Goal: Check status: Check status

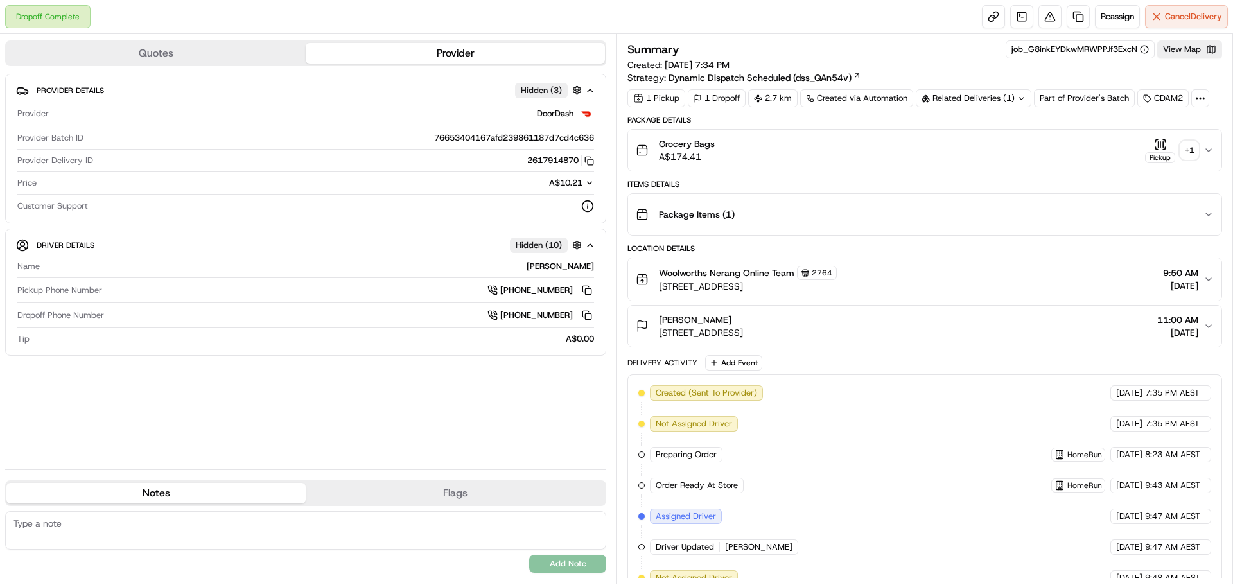
click at [1193, 140] on button "Pickup + 1" at bounding box center [1171, 150] width 53 height 25
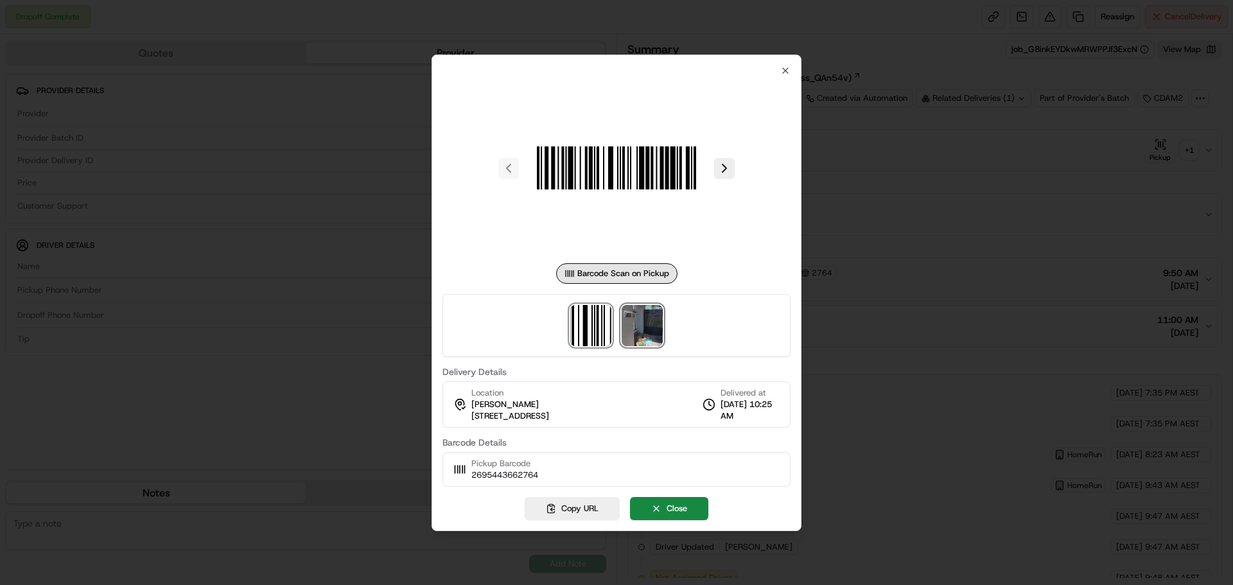
click at [650, 327] on img at bounding box center [641, 325] width 41 height 41
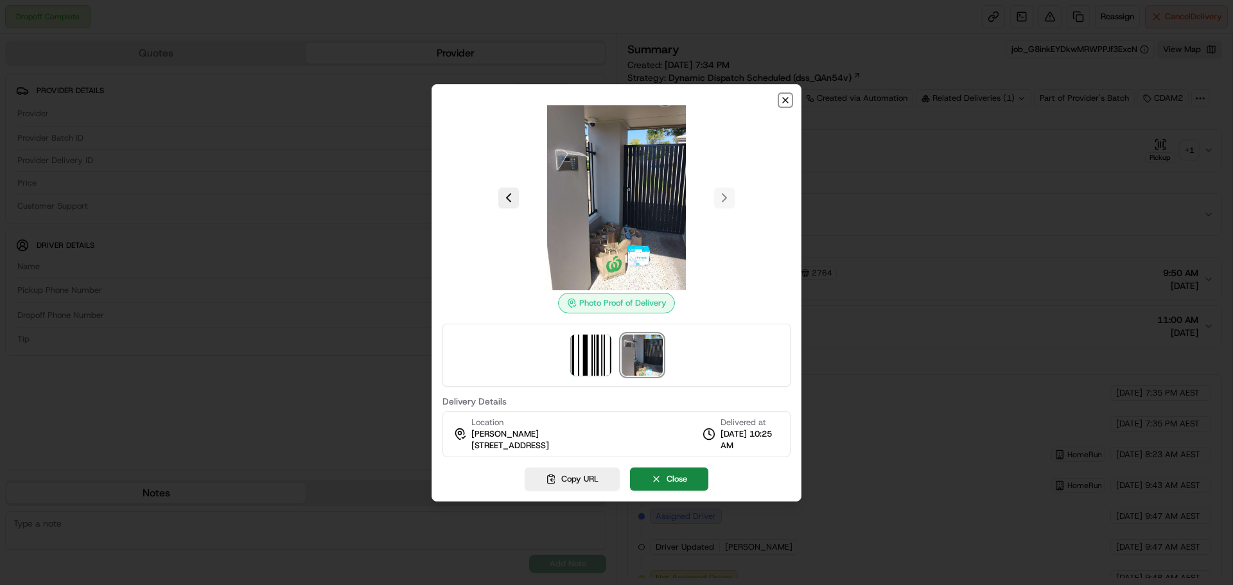
click at [785, 102] on icon "button" at bounding box center [785, 100] width 10 height 10
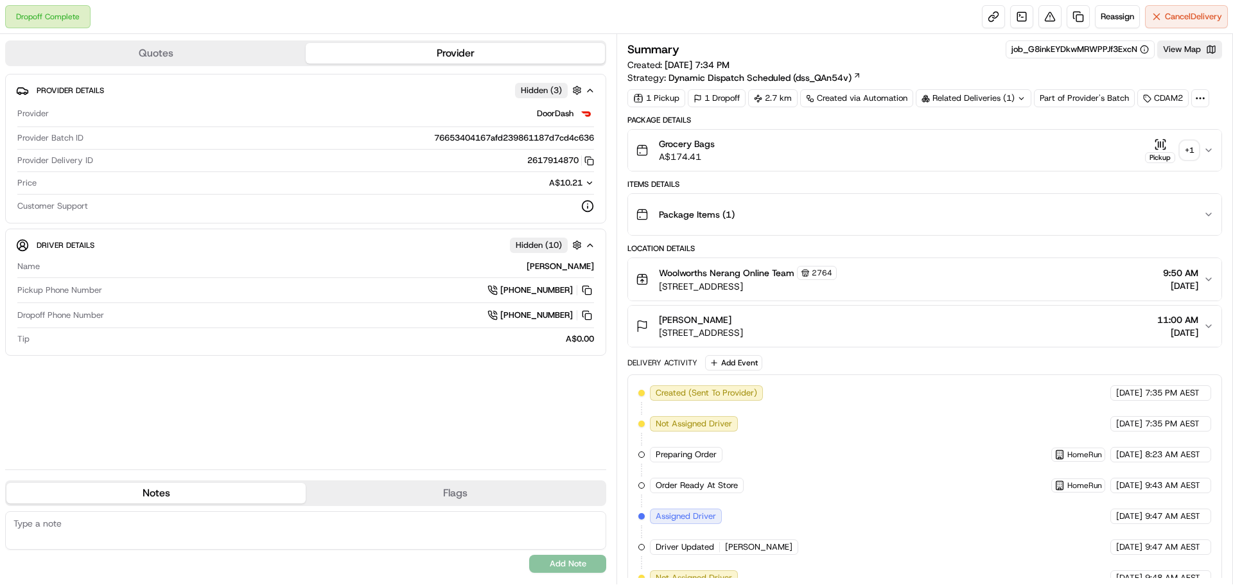
click at [1190, 151] on div "+ 1" at bounding box center [1189, 150] width 18 height 18
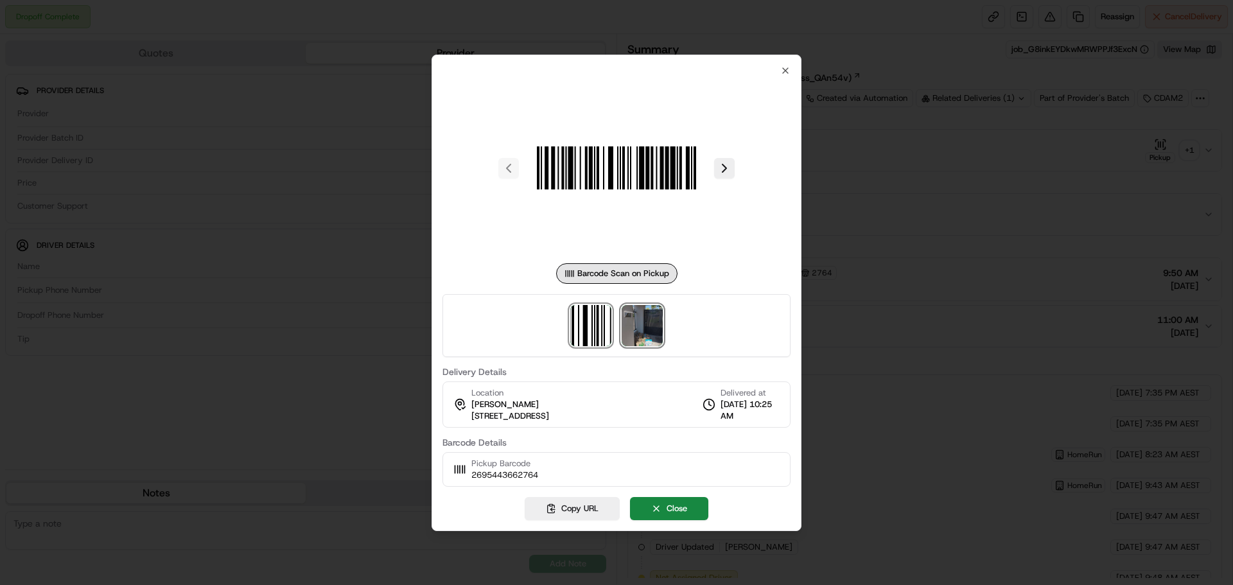
click at [650, 320] on img at bounding box center [641, 325] width 41 height 41
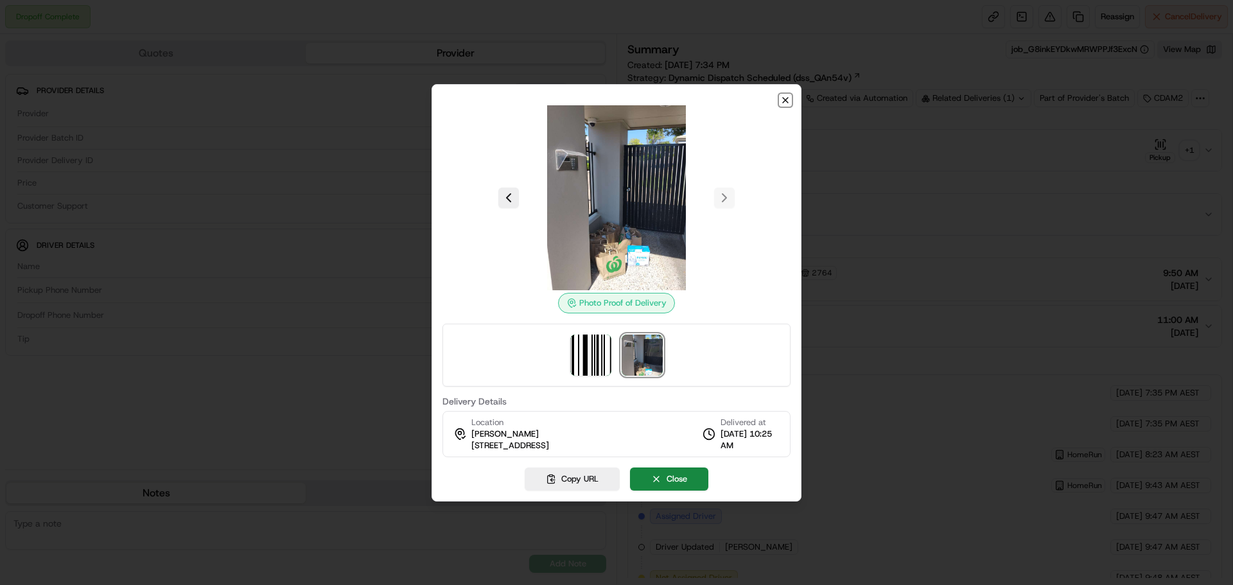
click at [785, 96] on icon "button" at bounding box center [785, 100] width 10 height 10
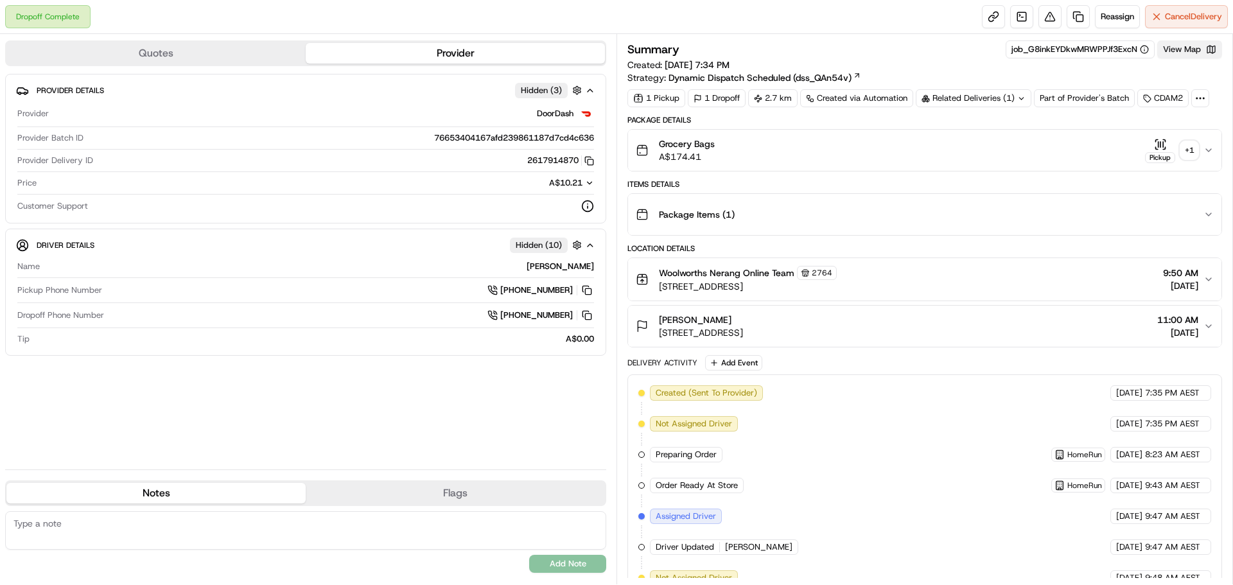
click at [1186, 46] on button "View Map" at bounding box center [1189, 49] width 65 height 18
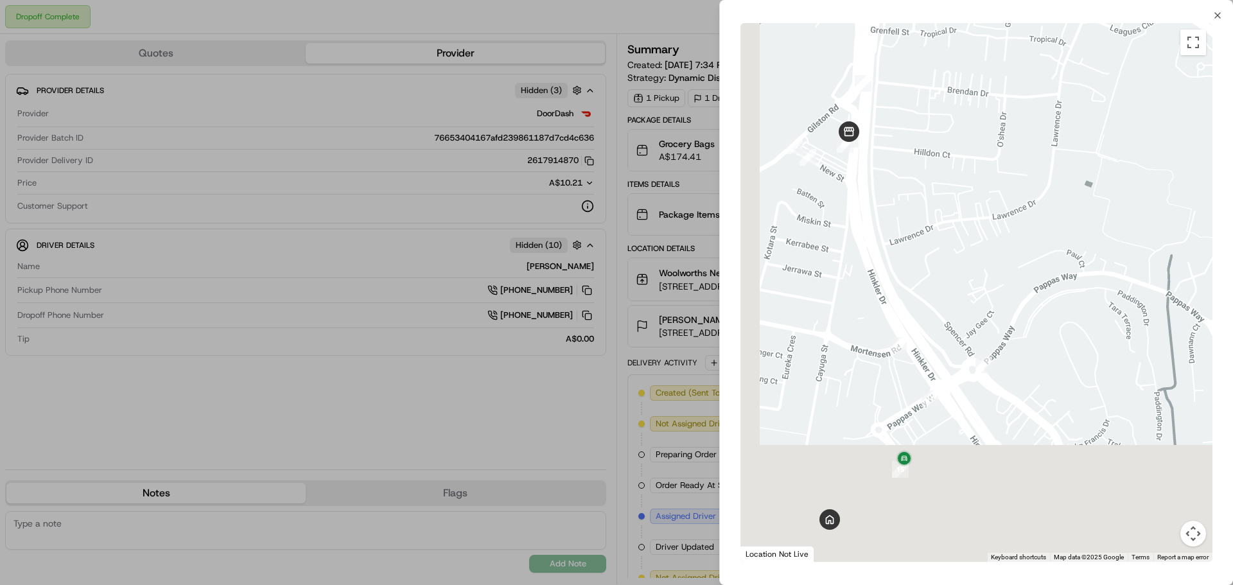
drag, startPoint x: 957, startPoint y: 286, endPoint x: 1046, endPoint y: 56, distance: 246.5
click at [1042, 35] on div at bounding box center [976, 292] width 472 height 539
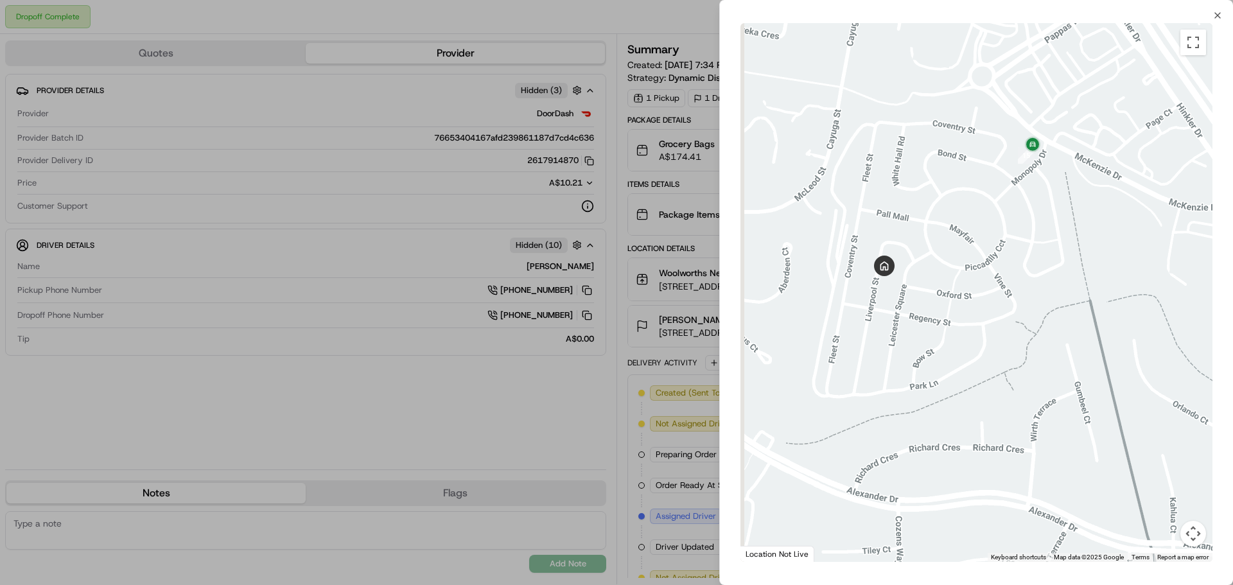
drag, startPoint x: 912, startPoint y: 301, endPoint x: 1024, endPoint y: 252, distance: 122.7
click at [1024, 252] on div at bounding box center [976, 292] width 472 height 539
